Goal: Navigation & Orientation: Find specific page/section

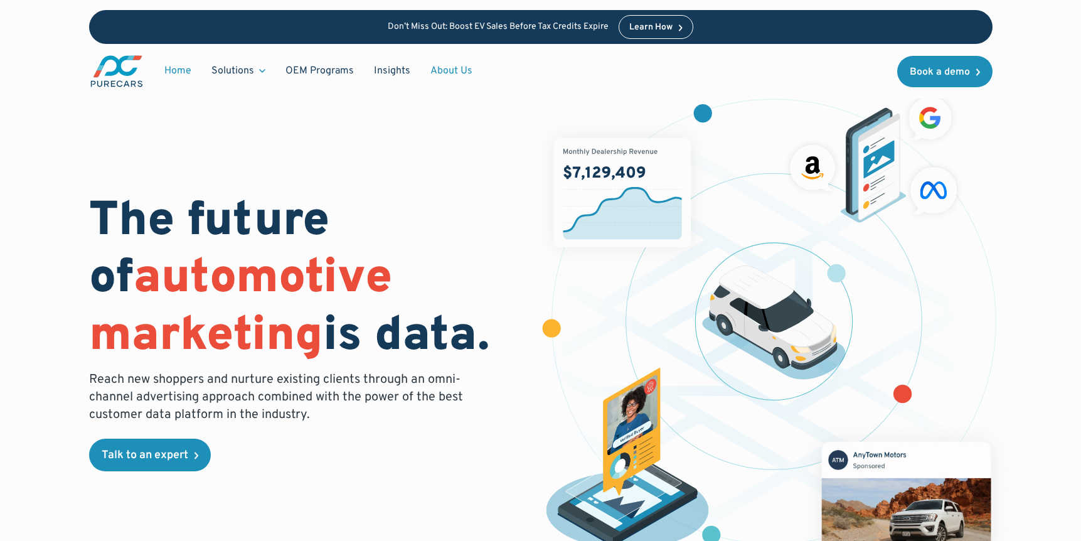
click at [446, 73] on link "About Us" at bounding box center [451, 71] width 62 height 24
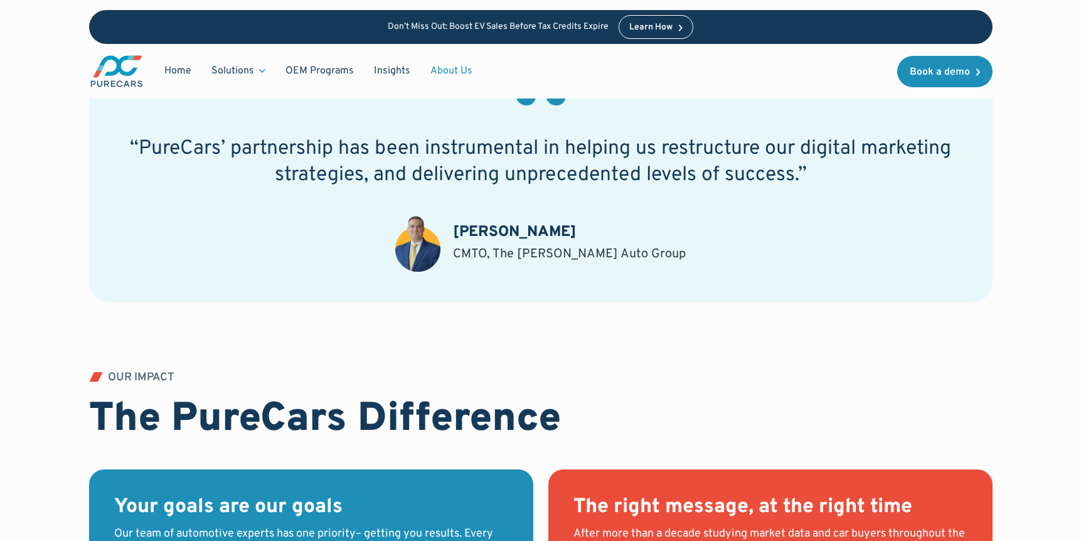
scroll to position [688, 0]
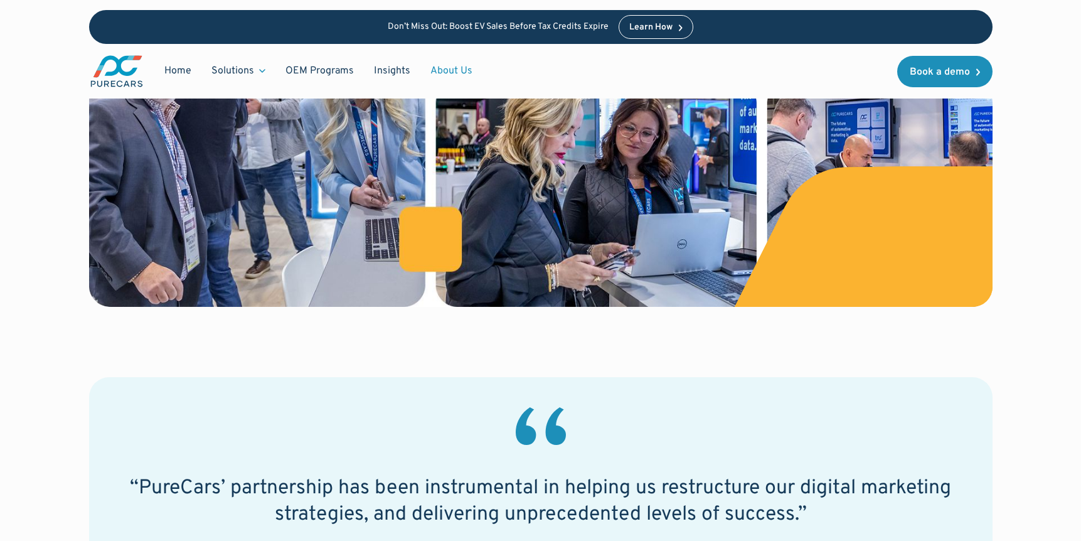
click at [449, 66] on link "About Us" at bounding box center [451, 71] width 62 height 24
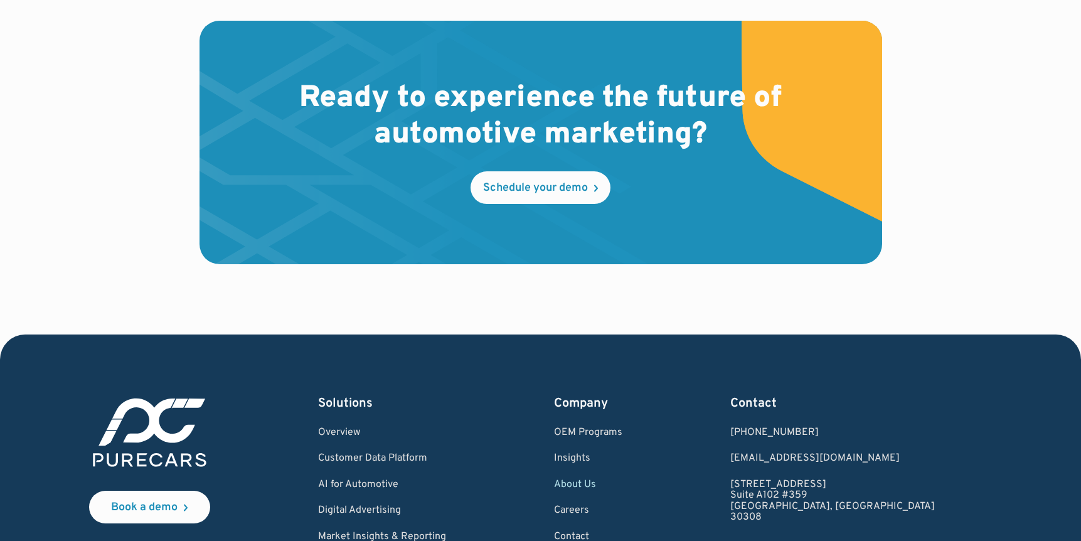
scroll to position [3735, 0]
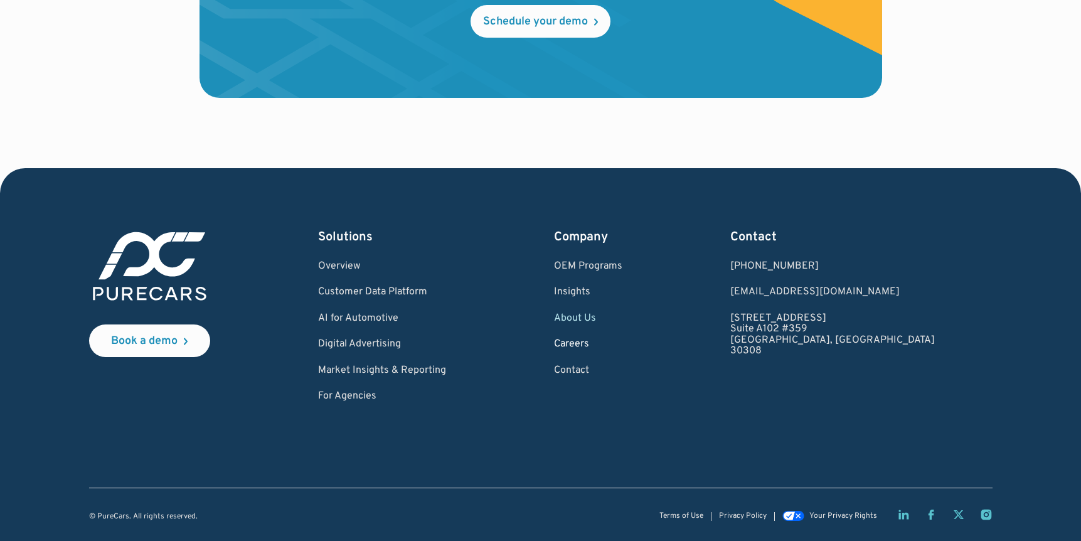
click at [622, 346] on link "Careers" at bounding box center [588, 344] width 68 height 11
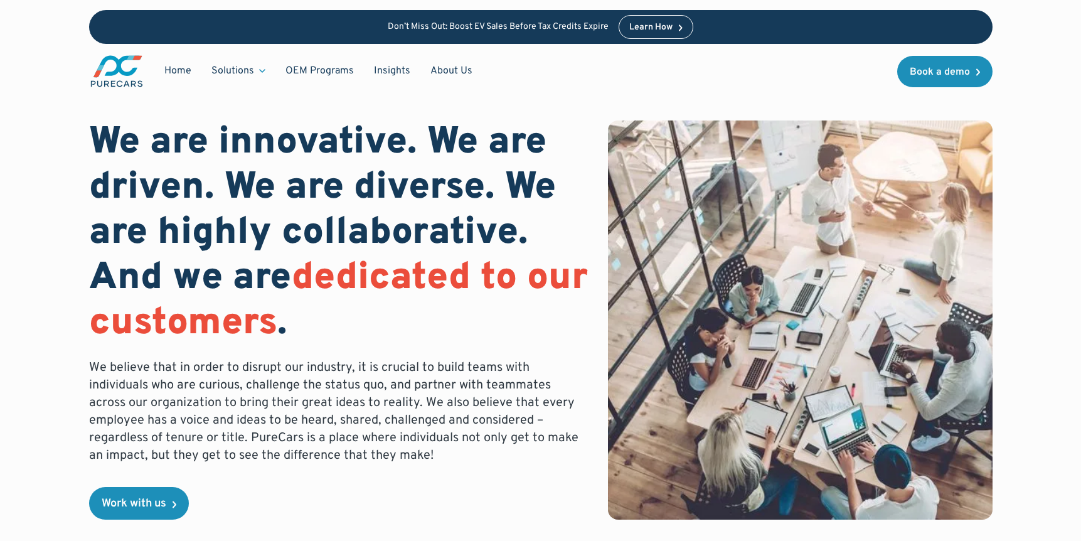
scroll to position [380, 0]
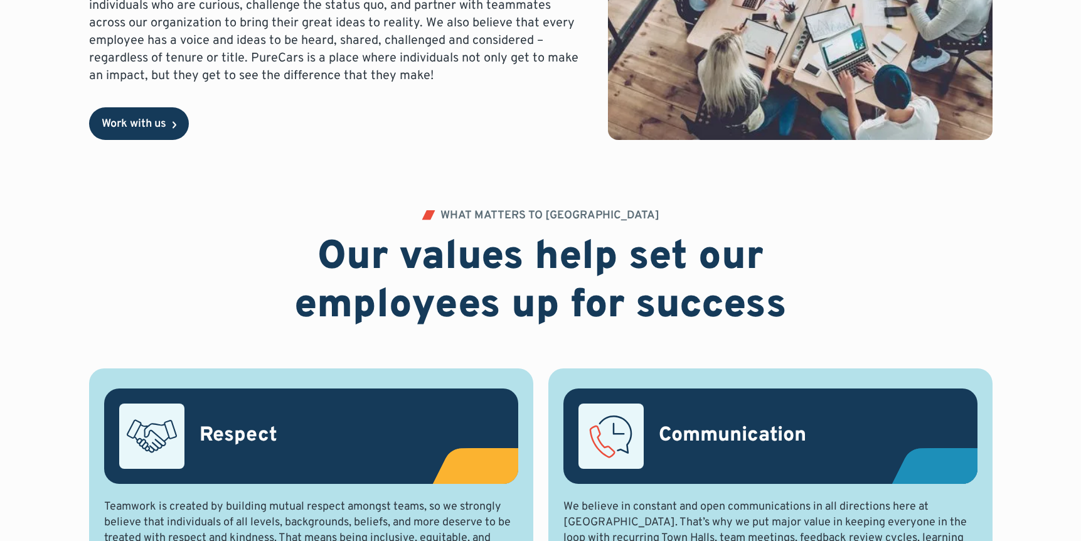
click at [167, 134] on link "Work with us" at bounding box center [139, 123] width 100 height 33
